Goal: Task Accomplishment & Management: Use online tool/utility

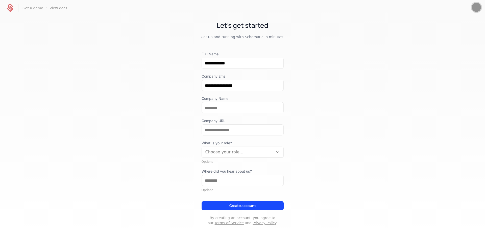
click at [475, 9] on img "Open user button" at bounding box center [475, 7] width 9 height 9
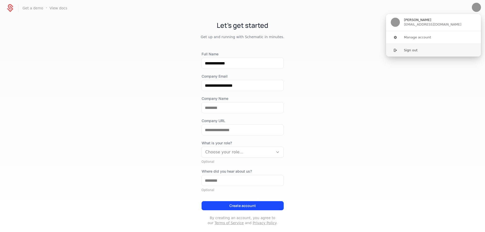
click at [435, 52] on button "Sign out" at bounding box center [432, 50] width 95 height 13
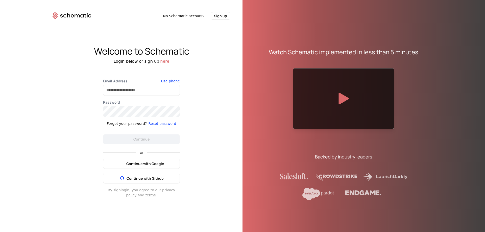
click at [157, 161] on button "Continue with Google" at bounding box center [141, 163] width 77 height 10
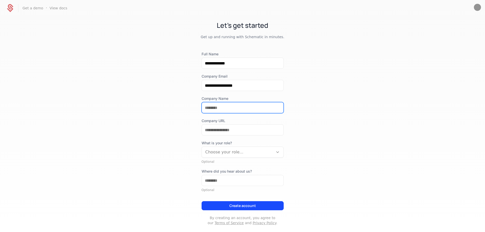
click at [249, 105] on input "Company Name" at bounding box center [243, 107] width 82 height 11
type input "**********"
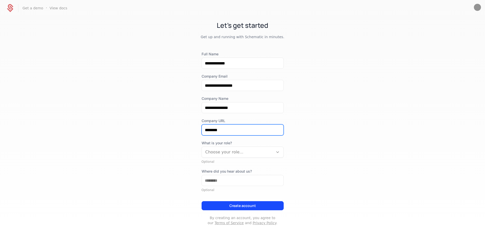
paste input "**********"
type input "**********"
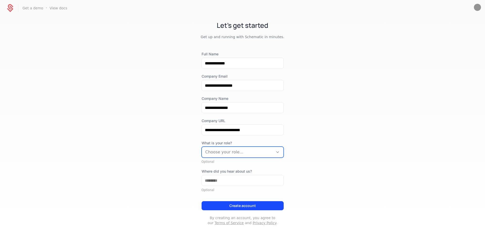
click at [252, 158] on div "What is your role? option , selected. Select is focused ,type to refine list, p…" at bounding box center [242, 151] width 82 height 23
click at [250, 154] on div at bounding box center [237, 151] width 64 height 7
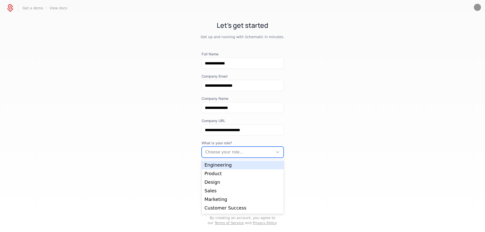
click at [239, 166] on div "Engineering" at bounding box center [242, 165] width 76 height 5
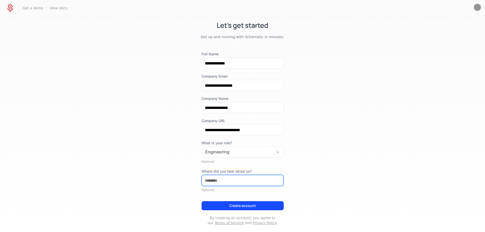
click at [224, 182] on input "Where did you hear about us?" at bounding box center [243, 180] width 82 height 11
type input "*****"
click at [238, 206] on button "Create account" at bounding box center [242, 205] width 82 height 9
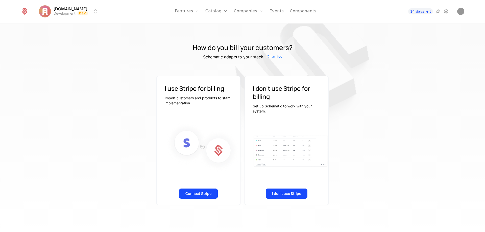
click at [189, 26] on link "Features" at bounding box center [192, 25] width 23 height 4
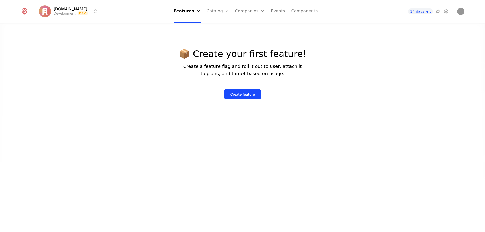
click at [242, 93] on div "Create feature" at bounding box center [242, 94] width 24 height 5
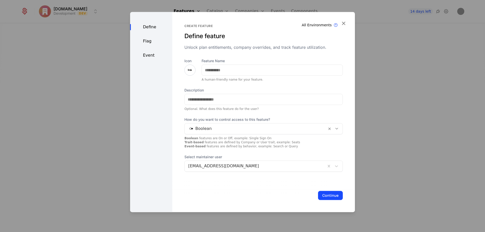
click at [342, 18] on div "Create feature Define feature Unlock plan entitlements, company overrides, and …" at bounding box center [263, 112] width 182 height 200
click at [342, 21] on icon "button" at bounding box center [343, 23] width 7 height 7
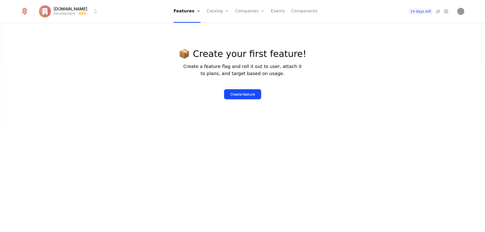
click at [221, 19] on div "Plans Add Ons Configuration" at bounding box center [225, 33] width 38 height 32
click at [220, 27] on link "Plans" at bounding box center [225, 25] width 26 height 4
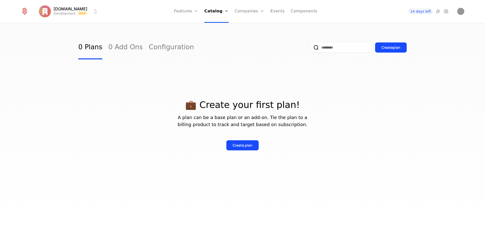
click at [376, 45] on button "Create plan" at bounding box center [391, 47] width 32 height 10
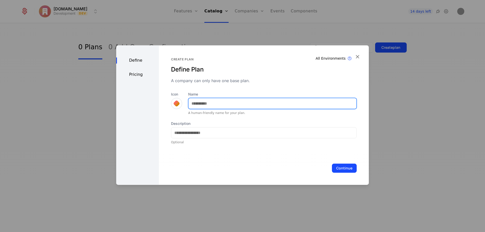
click at [236, 102] on input "Name" at bounding box center [272, 103] width 168 height 11
type input "***"
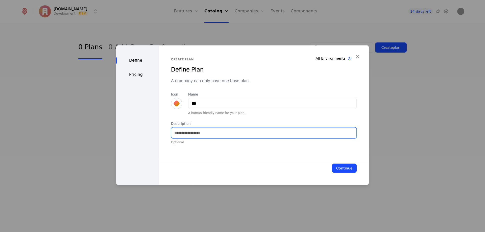
click at [291, 131] on input "Description" at bounding box center [263, 132] width 185 height 11
type input "***"
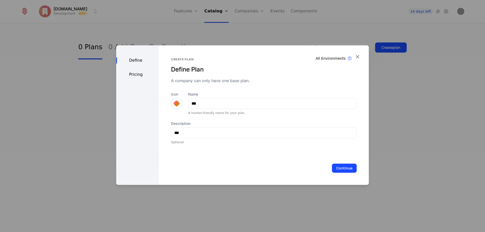
click at [351, 165] on button "Continue" at bounding box center [344, 167] width 25 height 9
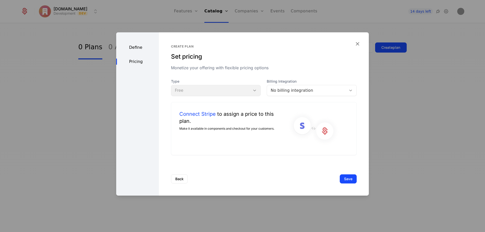
click at [348, 166] on div "Back Save" at bounding box center [264, 178] width 210 height 33
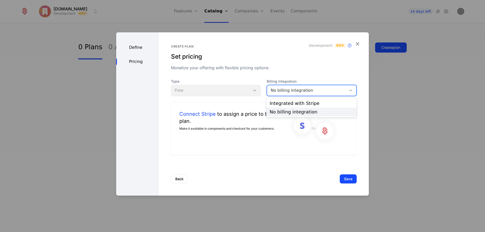
click at [320, 90] on div "No billing integration" at bounding box center [306, 90] width 72 height 6
click at [315, 111] on div "No billing integration" at bounding box center [311, 112] width 84 height 5
click at [347, 180] on button "Save" at bounding box center [347, 178] width 17 height 9
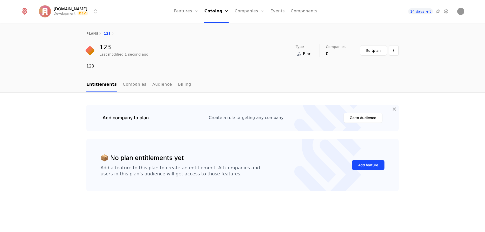
click at [368, 161] on button "Add feature" at bounding box center [368, 165] width 33 height 10
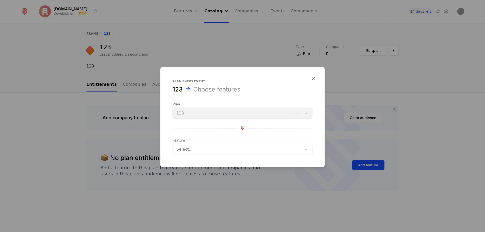
click at [243, 161] on div at bounding box center [242, 164] width 164 height 6
click at [243, 154] on div "Select..." at bounding box center [242, 149] width 140 height 11
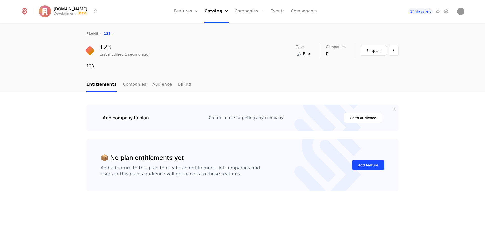
click at [184, 24] on div "Features Flags" at bounding box center [191, 29] width 35 height 24
click at [188, 27] on link "Features" at bounding box center [191, 25] width 23 height 4
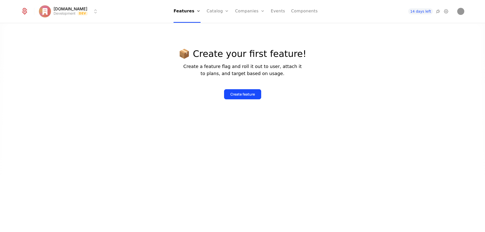
click at [241, 94] on div "Create feature" at bounding box center [242, 94] width 24 height 5
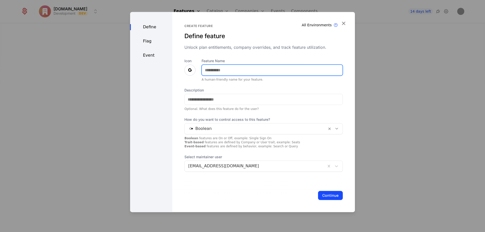
click at [237, 72] on input "Feature Name" at bounding box center [272, 70] width 141 height 11
type input "*****"
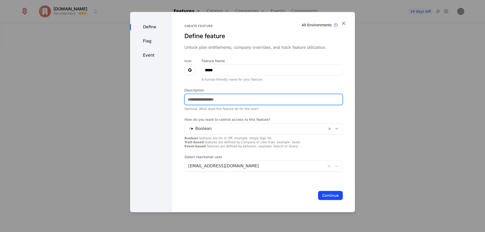
click at [216, 99] on input "Description" at bounding box center [263, 99] width 158 height 11
type input "*****"
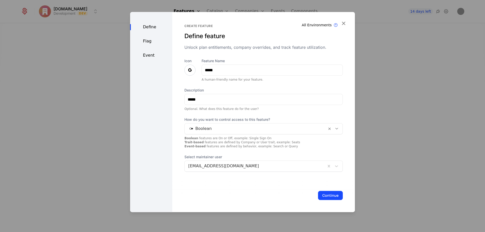
click at [330, 197] on button "Continue" at bounding box center [330, 195] width 25 height 9
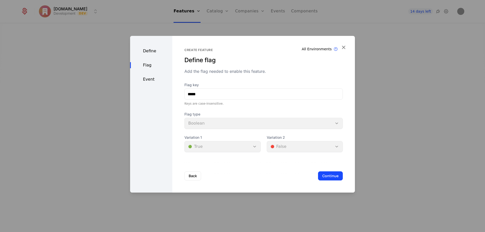
click at [322, 178] on button "Continue" at bounding box center [330, 175] width 25 height 9
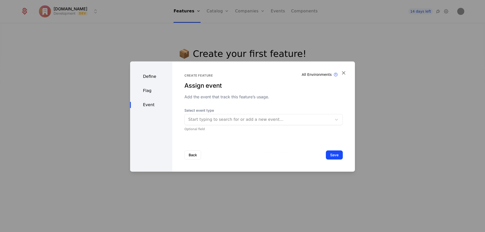
click at [329, 157] on button "Save" at bounding box center [334, 154] width 17 height 9
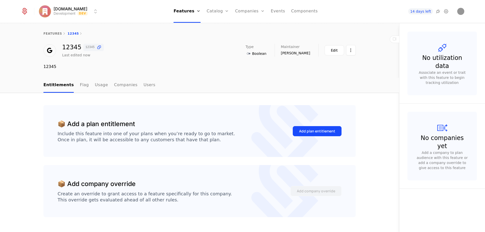
scroll to position [13, 0]
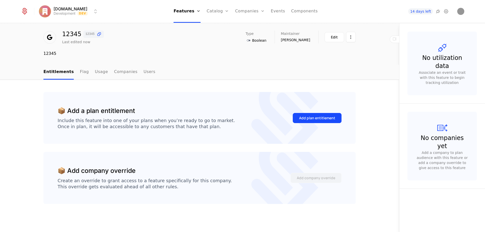
click at [306, 120] on div "Add plan entitlement" at bounding box center [317, 117] width 36 height 5
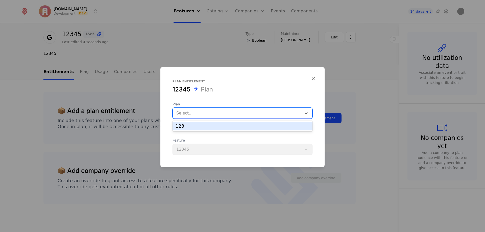
click at [269, 115] on div at bounding box center [237, 113] width 122 height 7
click at [264, 126] on div "123" at bounding box center [242, 126] width 134 height 5
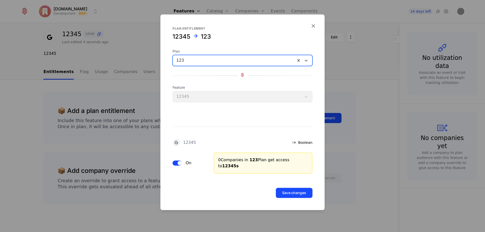
click at [293, 189] on button "Save changes" at bounding box center [294, 193] width 37 height 10
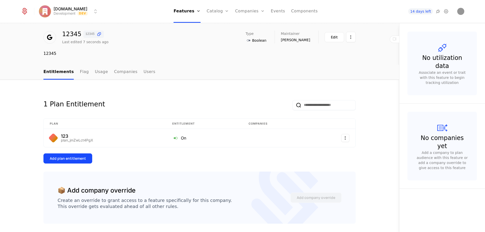
scroll to position [33, 0]
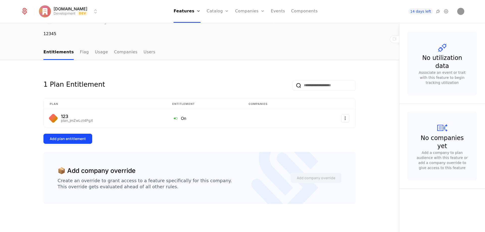
click at [437, 11] on icon at bounding box center [438, 11] width 6 height 6
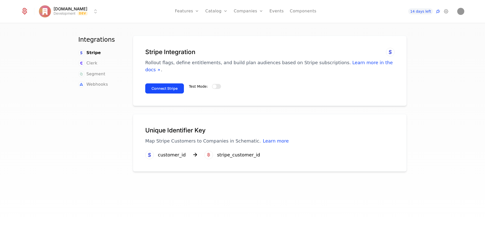
click at [446, 12] on icon at bounding box center [446, 11] width 6 height 6
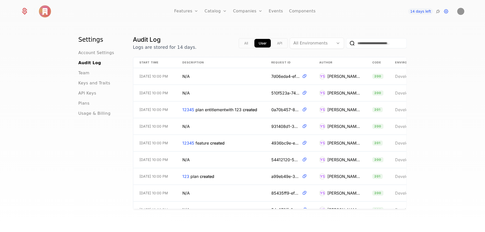
click at [278, 38] on div "All User API" at bounding box center [262, 43] width 49 height 10
click at [277, 42] on button "API" at bounding box center [280, 43] width 14 height 9
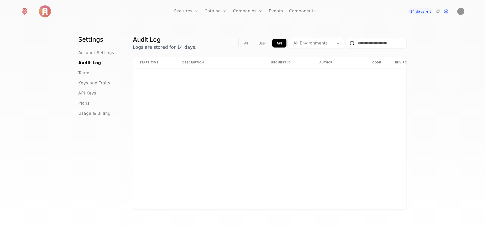
click at [248, 41] on button "All" at bounding box center [246, 43] width 12 height 9
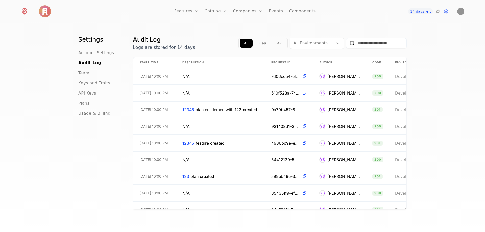
click at [88, 55] on span "Account Settings" at bounding box center [96, 53] width 36 height 6
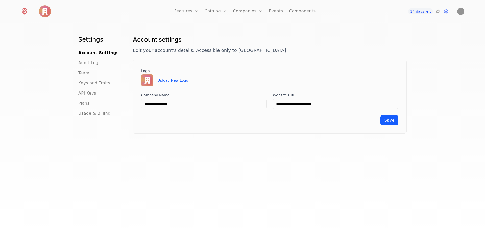
click at [81, 77] on ul "Account Settings Audit Log Team Keys and Traits API Keys Plans Usage & Billing" at bounding box center [99, 83] width 42 height 67
click at [88, 97] on ul "Account Settings Audit Log Team Keys and Traits API Keys Plans Usage & Billing" at bounding box center [99, 83] width 42 height 67
click at [86, 108] on ul "Account Settings Audit Log Team Keys and Traits API Keys Plans Usage & Billing" at bounding box center [99, 83] width 42 height 67
click at [86, 111] on span "Usage & Billing" at bounding box center [94, 113] width 32 height 6
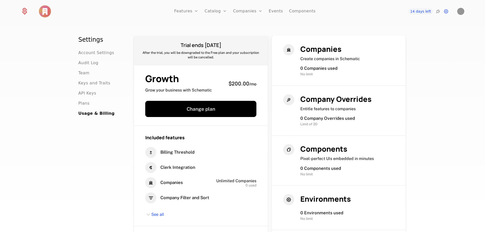
click at [218, 26] on link "Plans" at bounding box center [223, 25] width 26 height 4
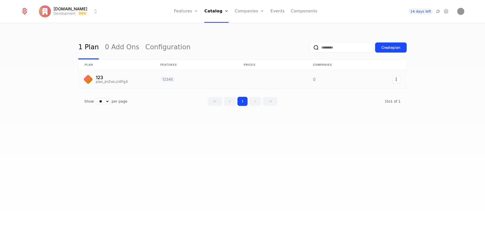
click at [176, 84] on link at bounding box center [195, 79] width 83 height 18
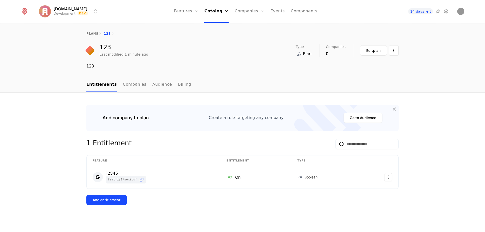
scroll to position [1, 0]
click at [115, 197] on div "Add entitlement" at bounding box center [107, 198] width 28 height 5
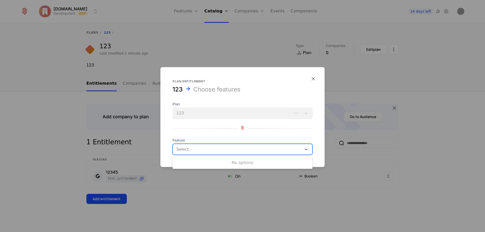
click at [219, 147] on div at bounding box center [237, 149] width 123 height 7
click at [141, 156] on div at bounding box center [242, 116] width 485 height 232
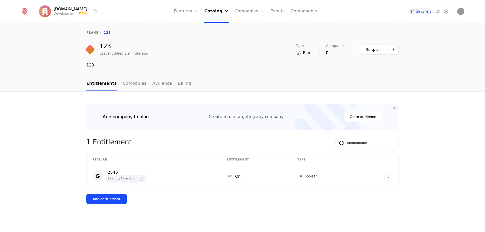
click at [138, 87] on link "Companies" at bounding box center [134, 83] width 23 height 15
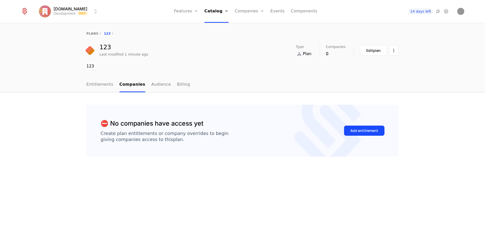
click at [259, 24] on link "Companies" at bounding box center [252, 25] width 23 height 4
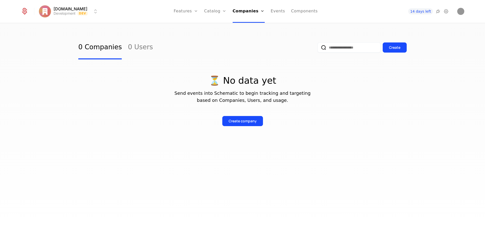
click at [279, 11] on link "Events" at bounding box center [278, 11] width 14 height 23
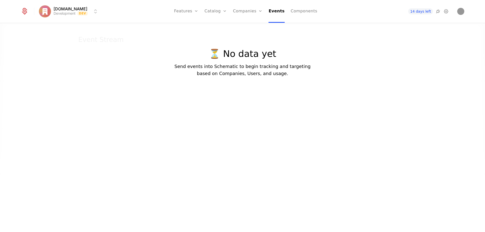
click at [309, 11] on link "Components" at bounding box center [303, 11] width 26 height 23
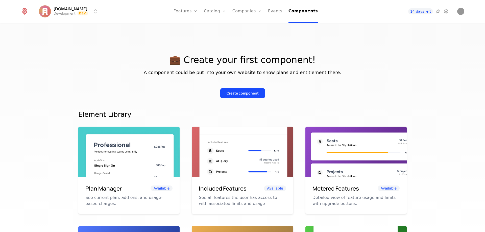
click at [245, 91] on div "Create component" at bounding box center [242, 93] width 32 height 5
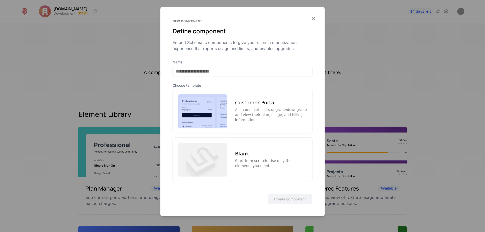
click at [243, 110] on div "All in one. Let users upgrade/downgrade and view their plan, usage, and billing…" at bounding box center [271, 114] width 72 height 15
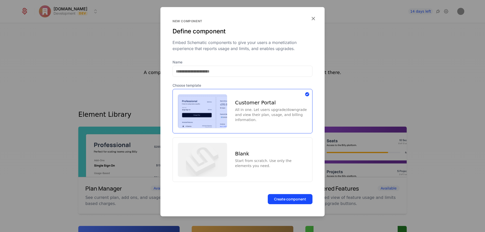
click at [291, 197] on button "Create component" at bounding box center [290, 199] width 45 height 10
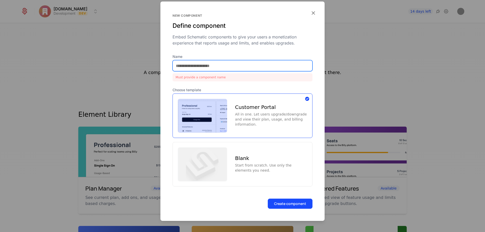
click at [250, 68] on input "Name" at bounding box center [242, 65] width 139 height 11
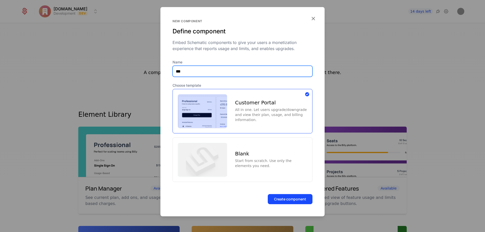
type input "***"
click at [291, 199] on button "Create component" at bounding box center [290, 199] width 45 height 10
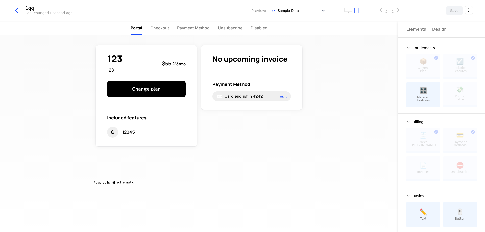
click at [433, 34] on button "Design" at bounding box center [439, 29] width 15 height 16
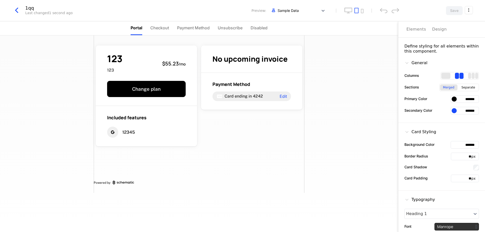
click at [412, 30] on div "Elements" at bounding box center [416, 29] width 20 height 6
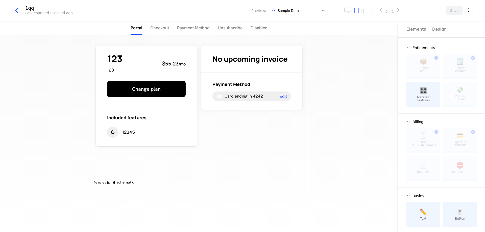
click at [203, 29] on span "Payment Method" at bounding box center [193, 28] width 33 height 6
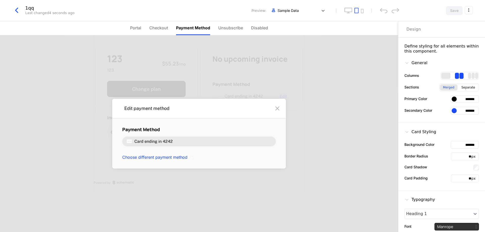
click at [165, 28] on span "Checkout" at bounding box center [158, 28] width 19 height 6
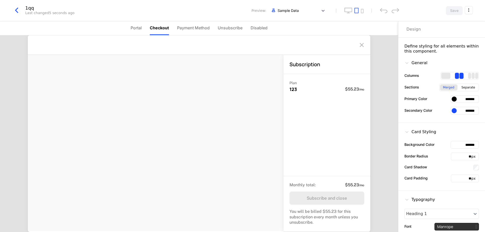
click at [227, 29] on span "Unsubscribe" at bounding box center [230, 28] width 25 height 6
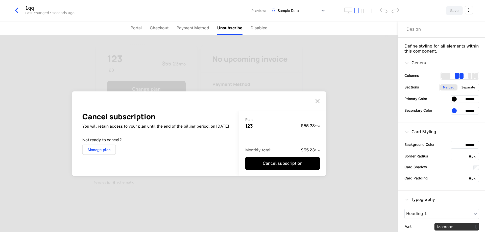
click at [143, 26] on ul "Portal Checkout Payment Method Unsubscribe Disabled" at bounding box center [198, 28] width 137 height 14
click at [152, 26] on span "Checkout" at bounding box center [159, 28] width 19 height 6
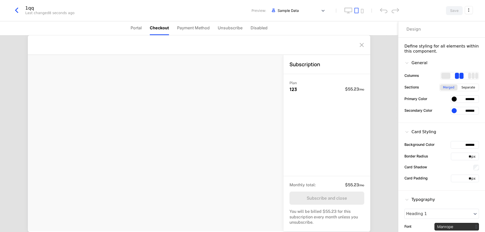
click at [136, 26] on span "Portal" at bounding box center [135, 28] width 11 height 6
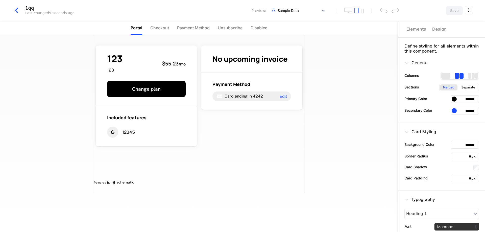
click at [155, 28] on span "Checkout" at bounding box center [159, 28] width 19 height 6
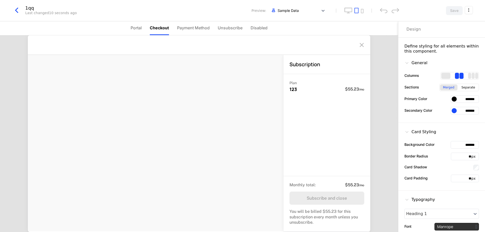
click at [236, 28] on span "Unsubscribe" at bounding box center [230, 28] width 25 height 6
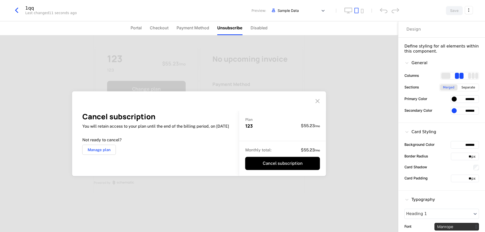
click at [262, 28] on span "Disabled" at bounding box center [258, 28] width 17 height 6
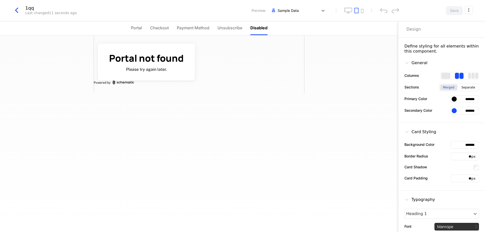
click at [135, 28] on span "Portal" at bounding box center [136, 28] width 11 height 6
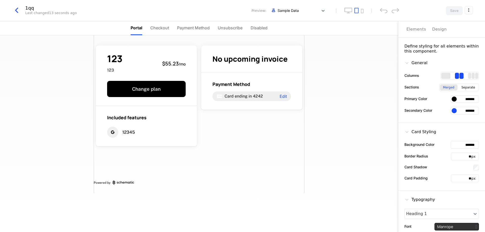
click at [165, 28] on span "Checkout" at bounding box center [159, 28] width 19 height 6
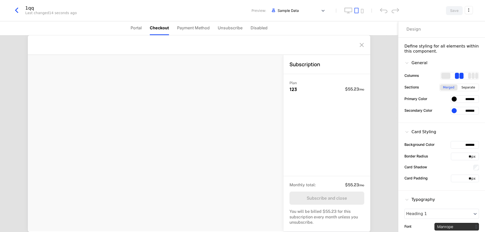
click at [257, 13] on div "Preview: Sample Data" at bounding box center [249, 11] width 158 height 10
click at [20, 8] on icon "button" at bounding box center [16, 10] width 9 height 9
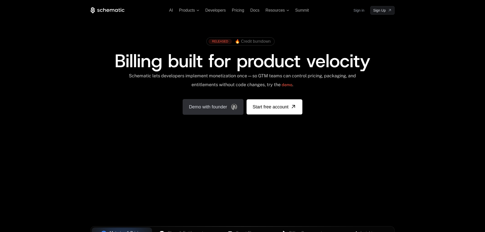
click at [226, 106] on link "Demo with founder" at bounding box center [212, 107] width 61 height 16
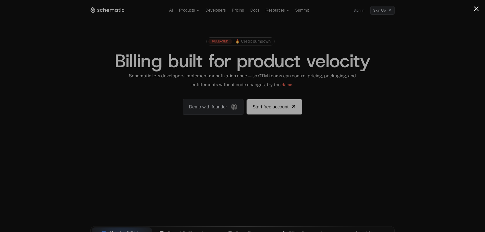
click at [369, 46] on div at bounding box center [242, 116] width 485 height 232
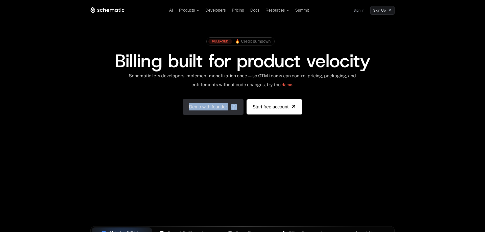
click at [194, 111] on link "Demo with founder" at bounding box center [212, 107] width 61 height 16
